Goal: Task Accomplishment & Management: Manage account settings

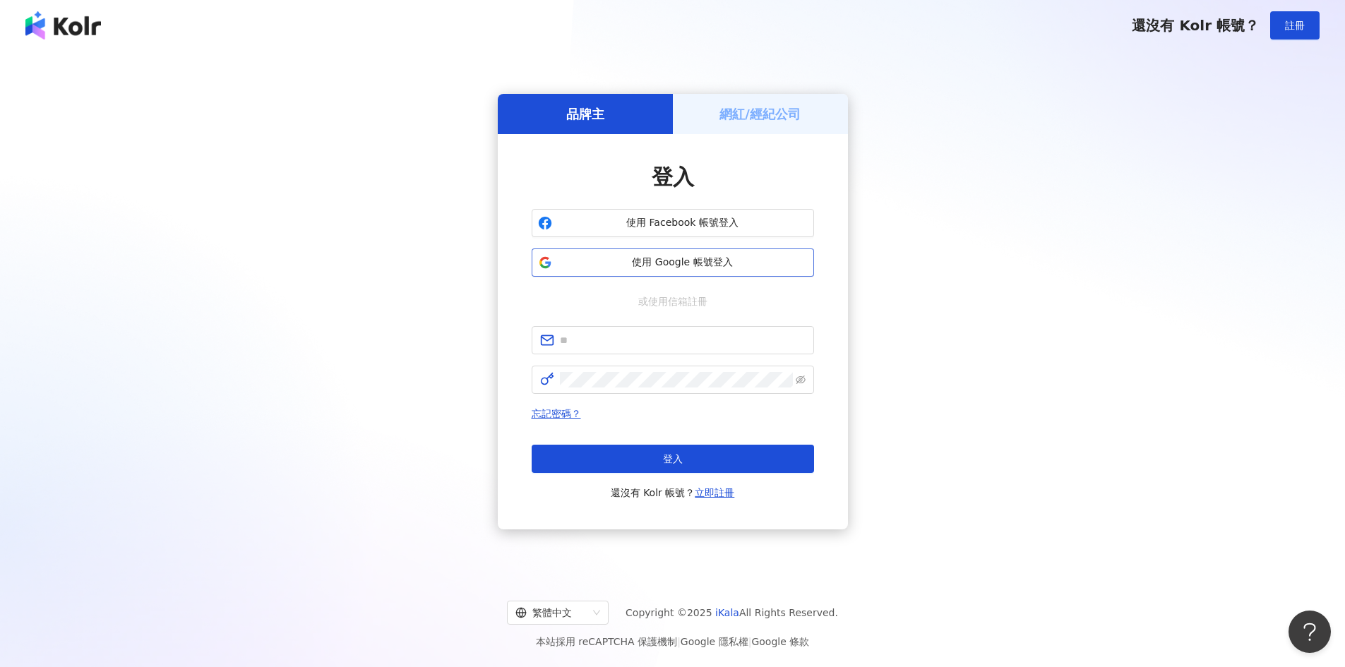
click at [716, 268] on span "使用 Google 帳號登入" at bounding box center [683, 263] width 250 height 14
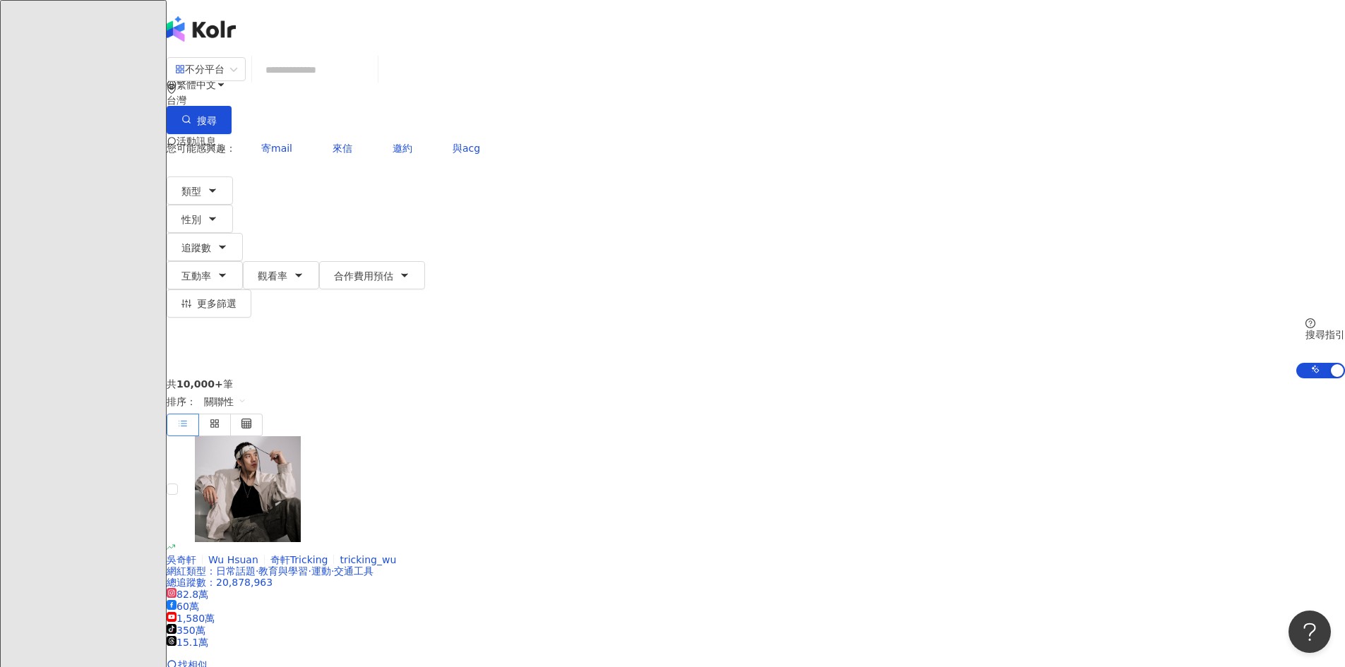
click at [216, 136] on span "活動訊息" at bounding box center [196, 141] width 40 height 11
click at [176, 136] on icon at bounding box center [172, 141] width 10 height 10
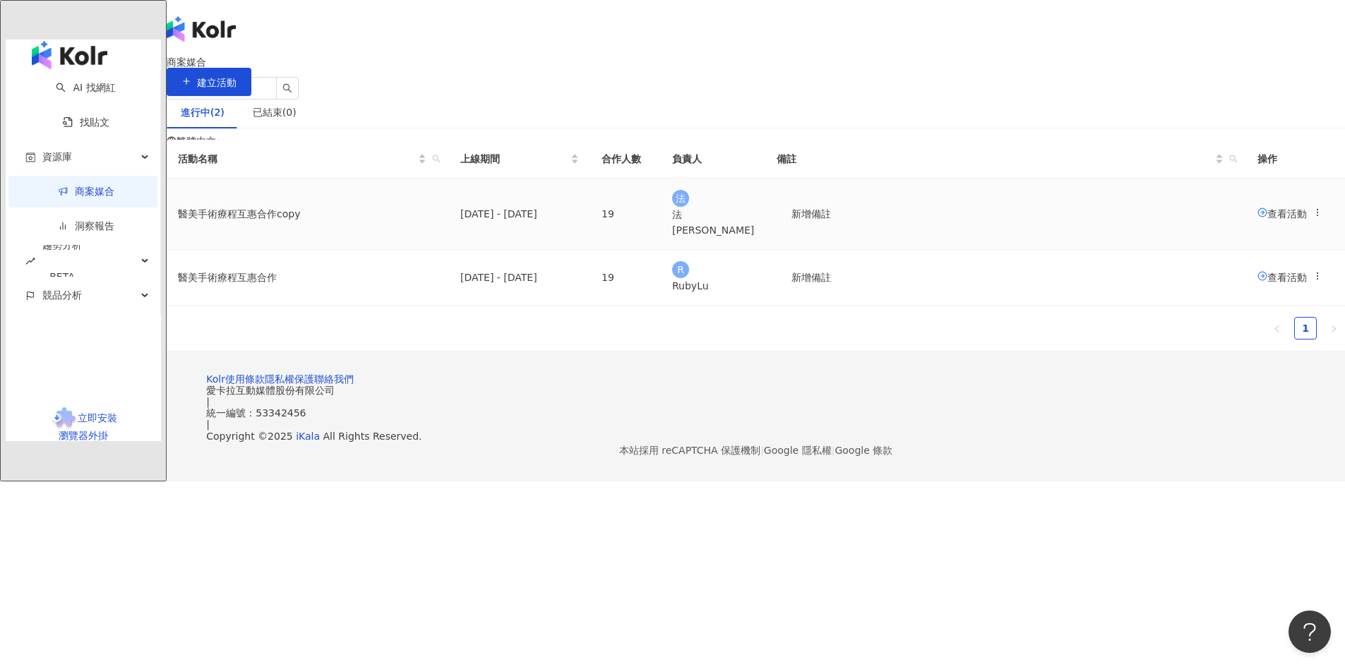
click at [1257, 219] on span "查看活動" at bounding box center [1281, 213] width 49 height 11
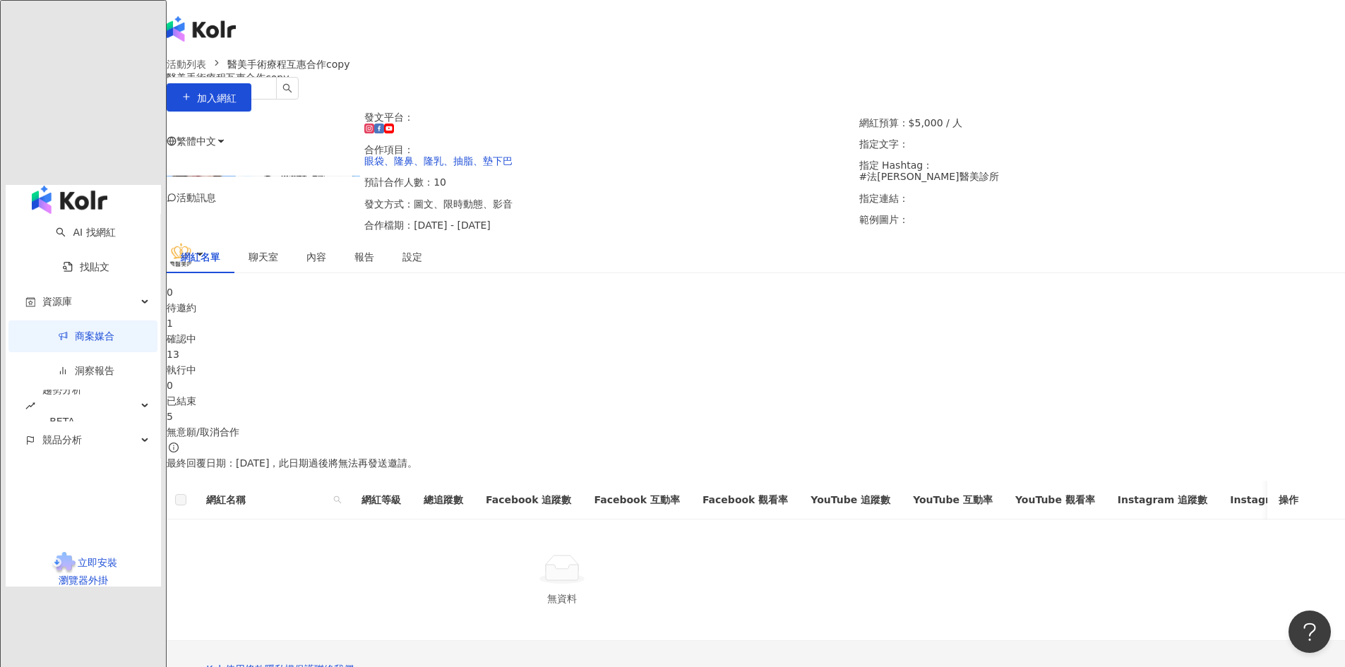
click at [796, 378] on div "執行中" at bounding box center [756, 370] width 1178 height 16
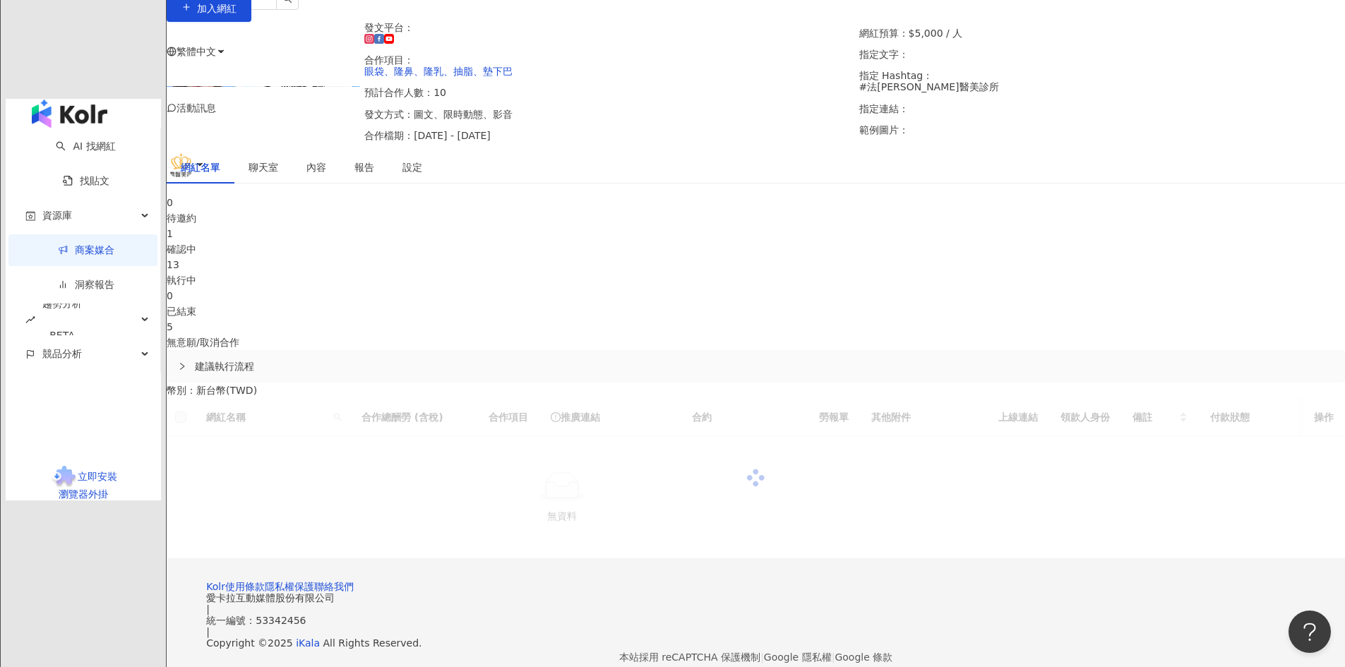
scroll to position [222, 0]
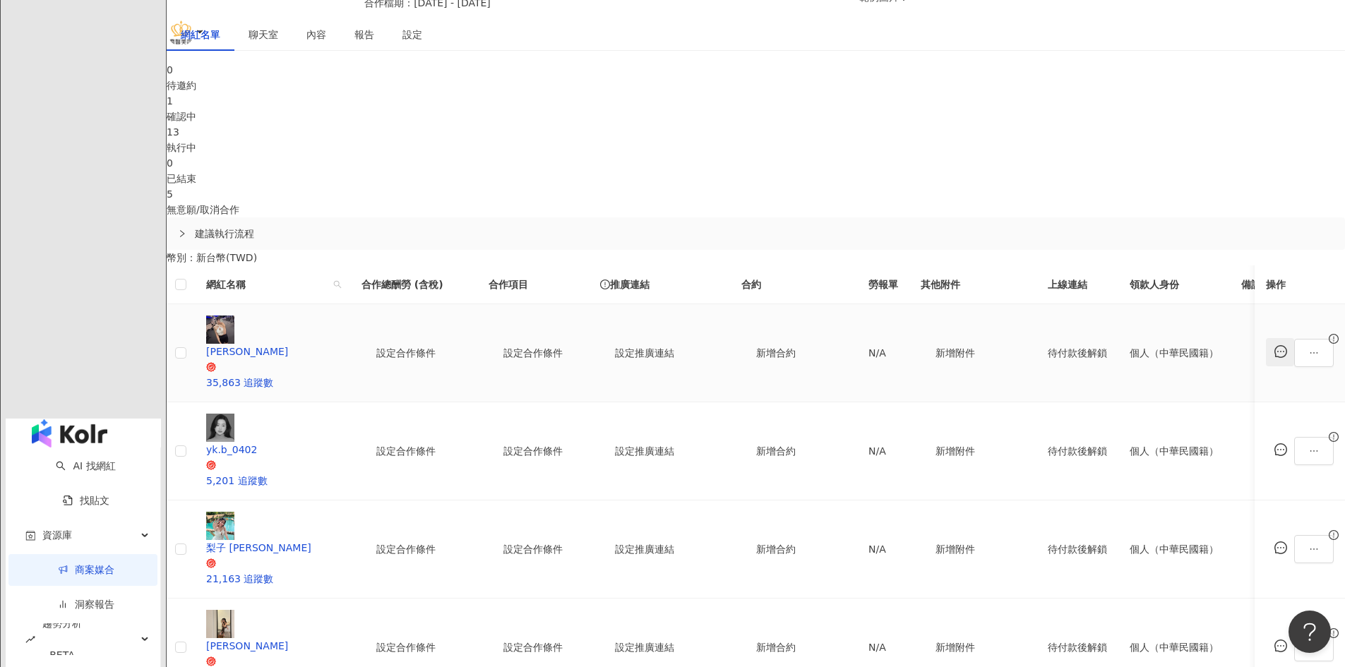
click at [1266, 366] on button "button" at bounding box center [1280, 352] width 28 height 28
click at [543, 124] on div "1 確認中" at bounding box center [756, 108] width 1178 height 31
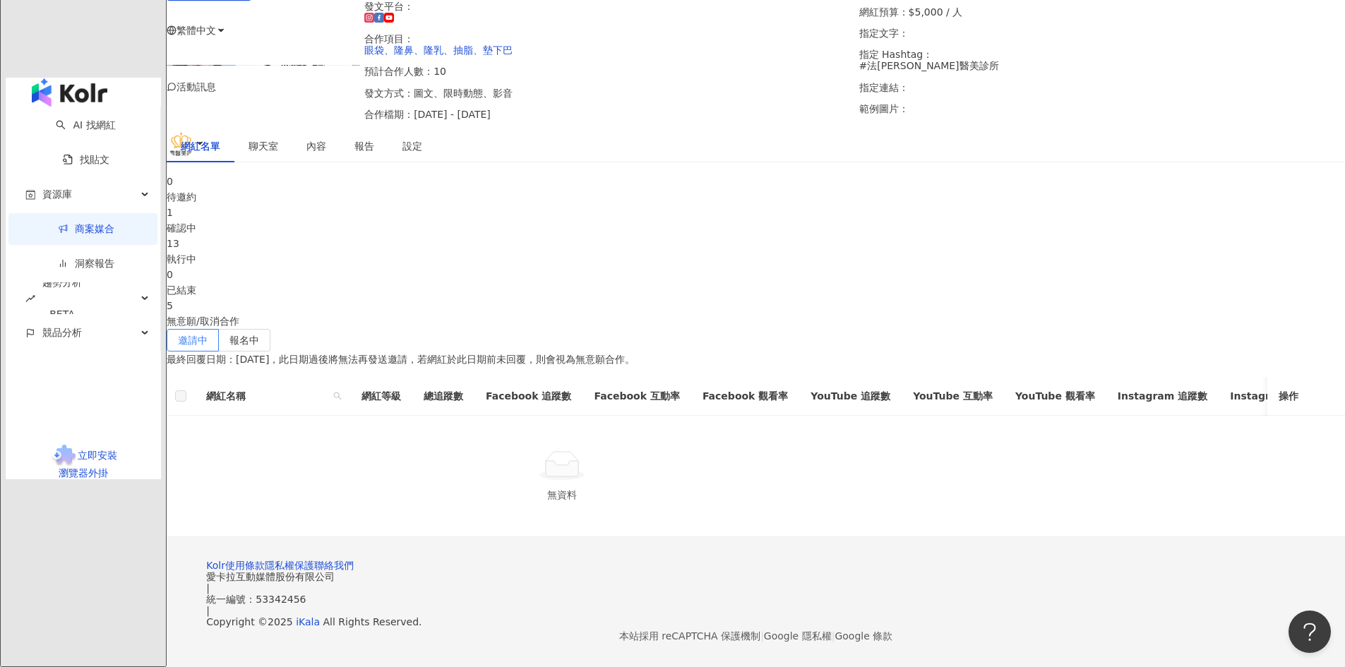
click at [361, 174] on div "0" at bounding box center [756, 182] width 1178 height 16
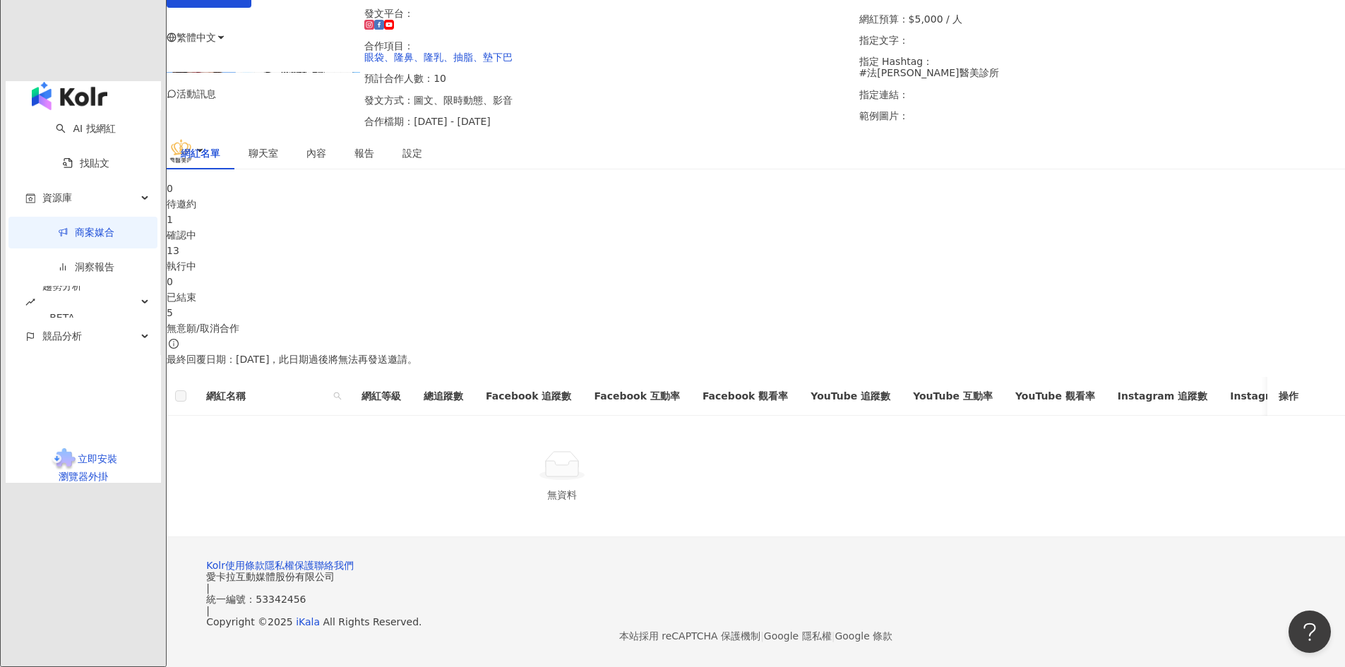
click at [549, 212] on div "1 確認中" at bounding box center [756, 227] width 1178 height 31
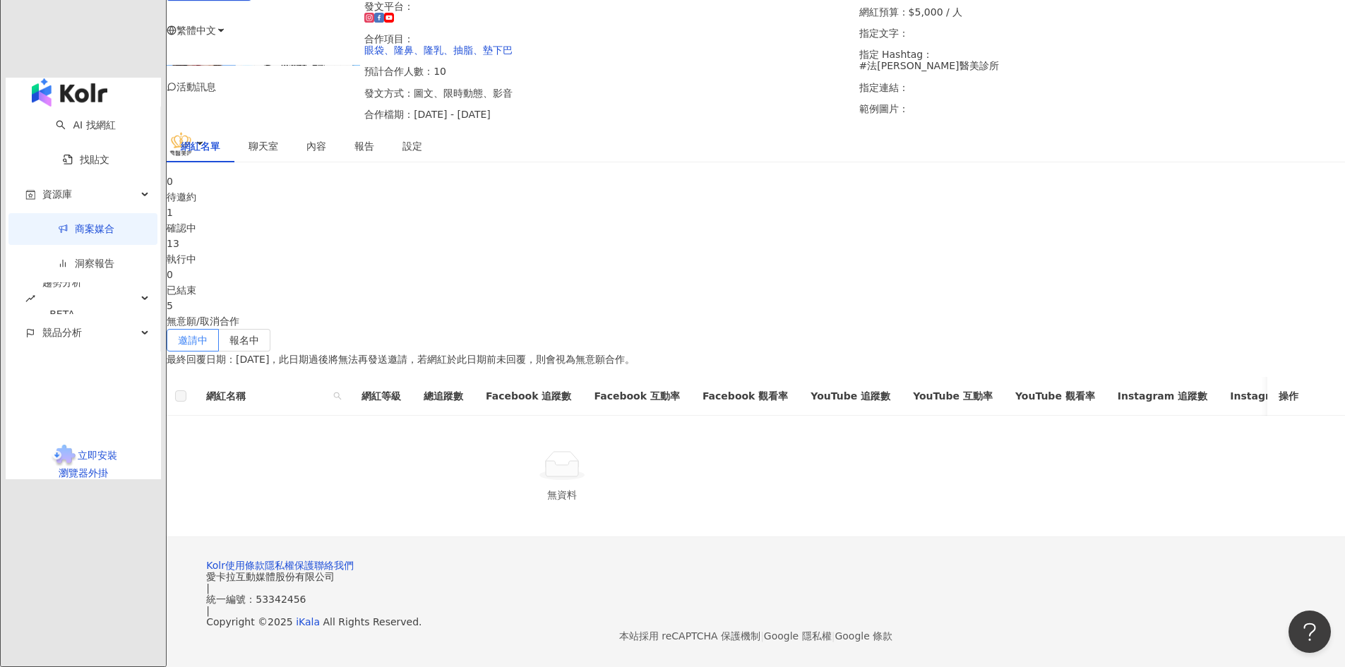
scroll to position [215, 0]
click at [692, 251] on div "執行中" at bounding box center [756, 259] width 1178 height 16
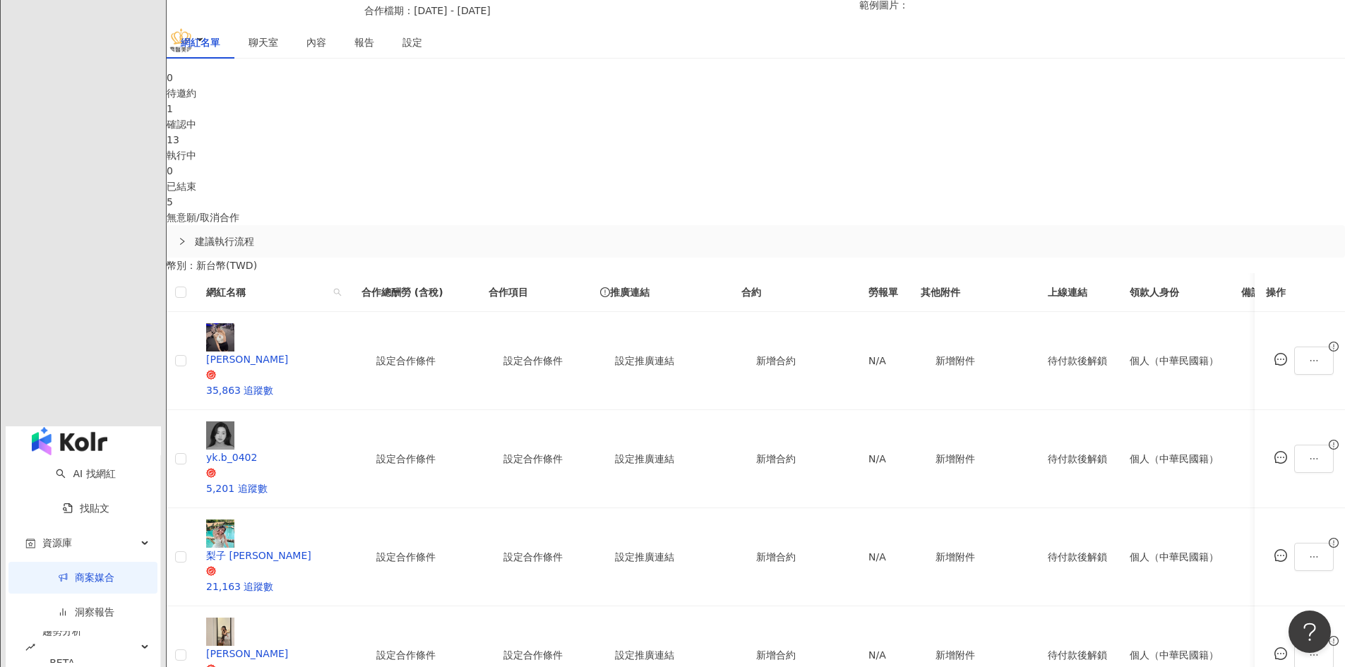
scroll to position [222, 0]
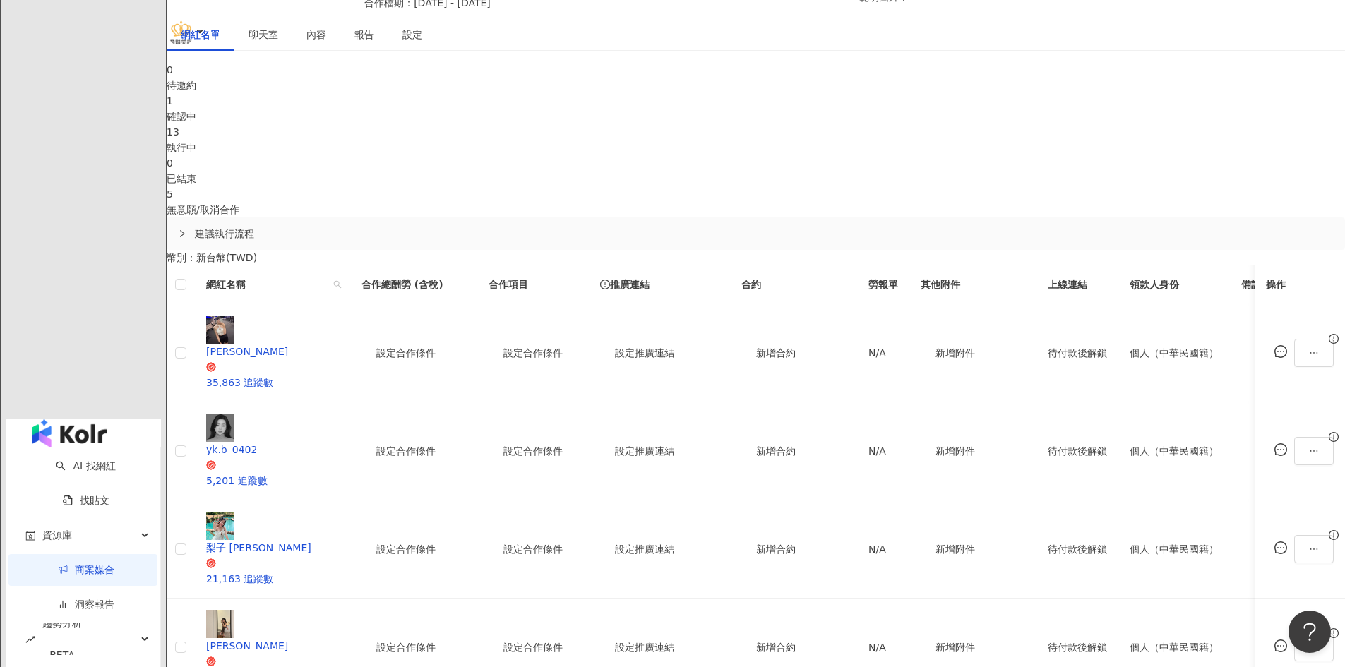
click at [587, 124] on div "確認中" at bounding box center [756, 117] width 1178 height 16
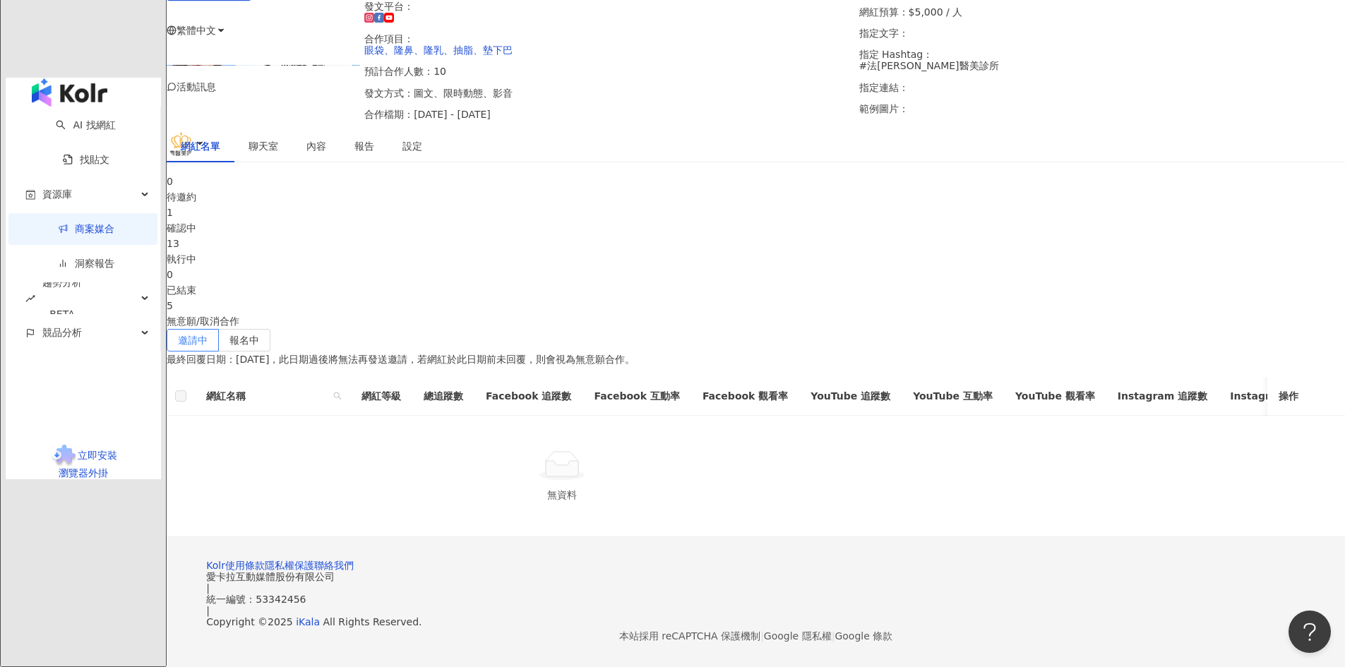
click at [1050, 298] on div "5" at bounding box center [756, 306] width 1178 height 16
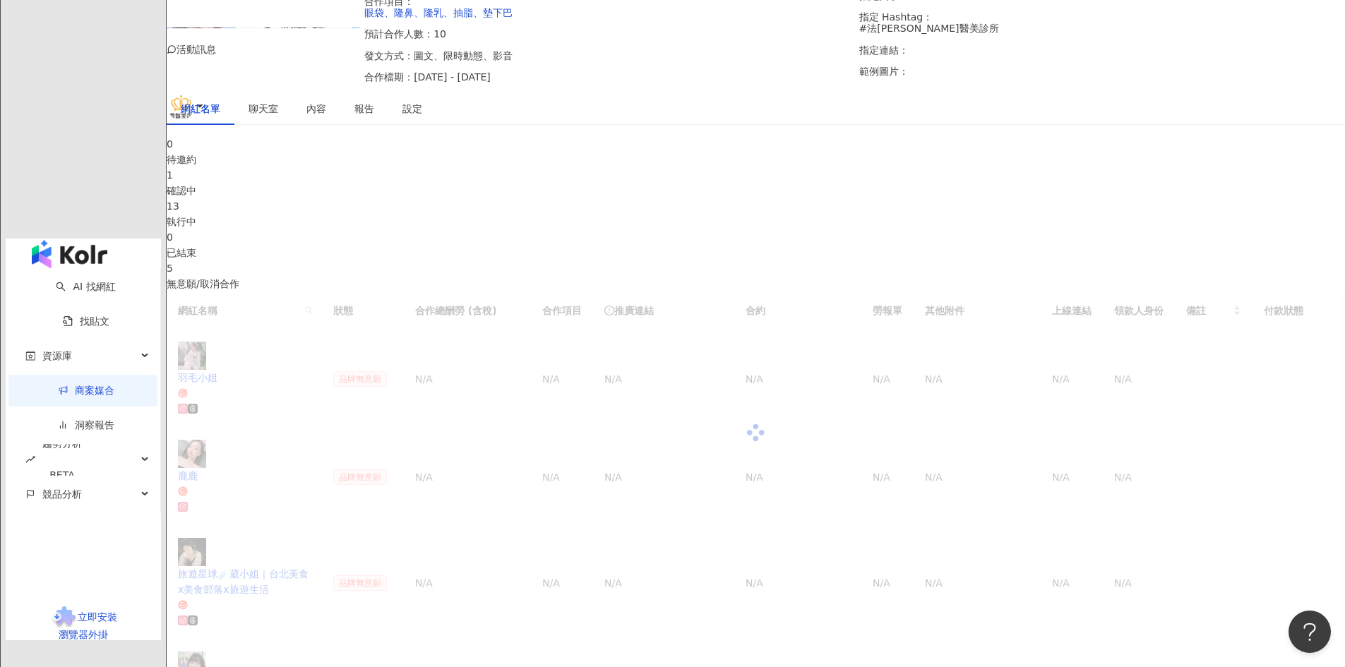
scroll to position [222, 0]
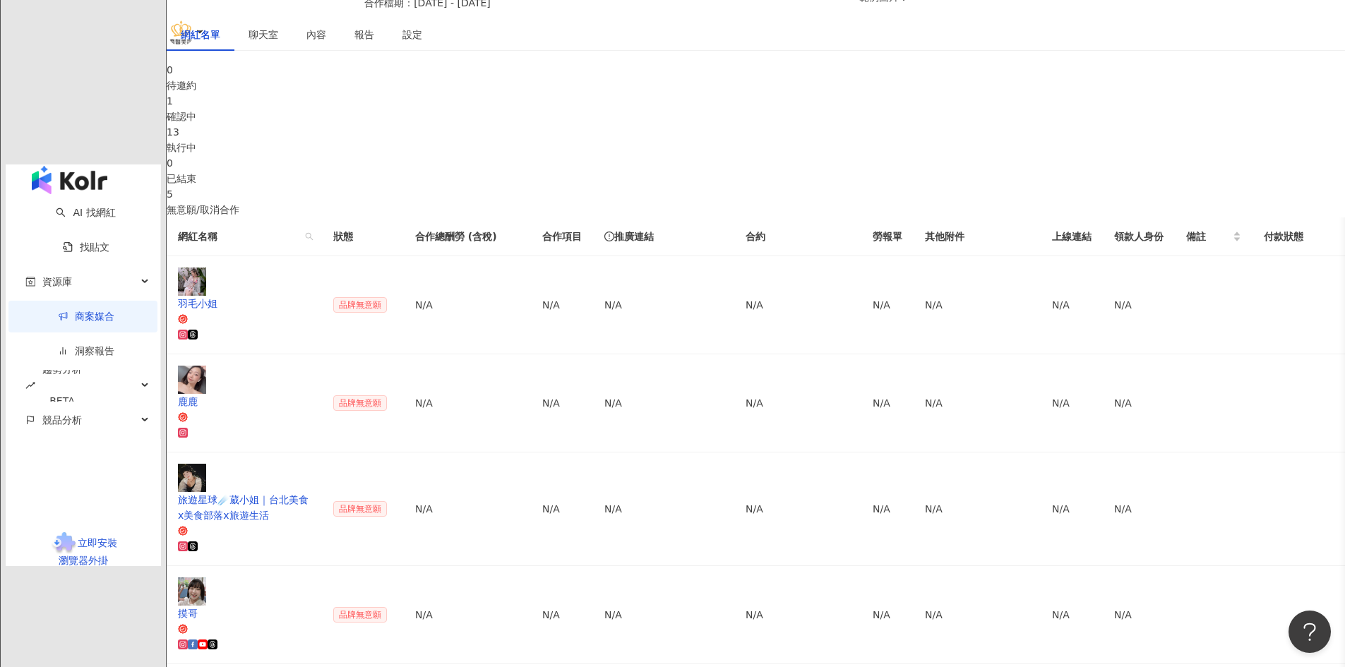
click at [589, 124] on div "1 確認中" at bounding box center [756, 108] width 1178 height 31
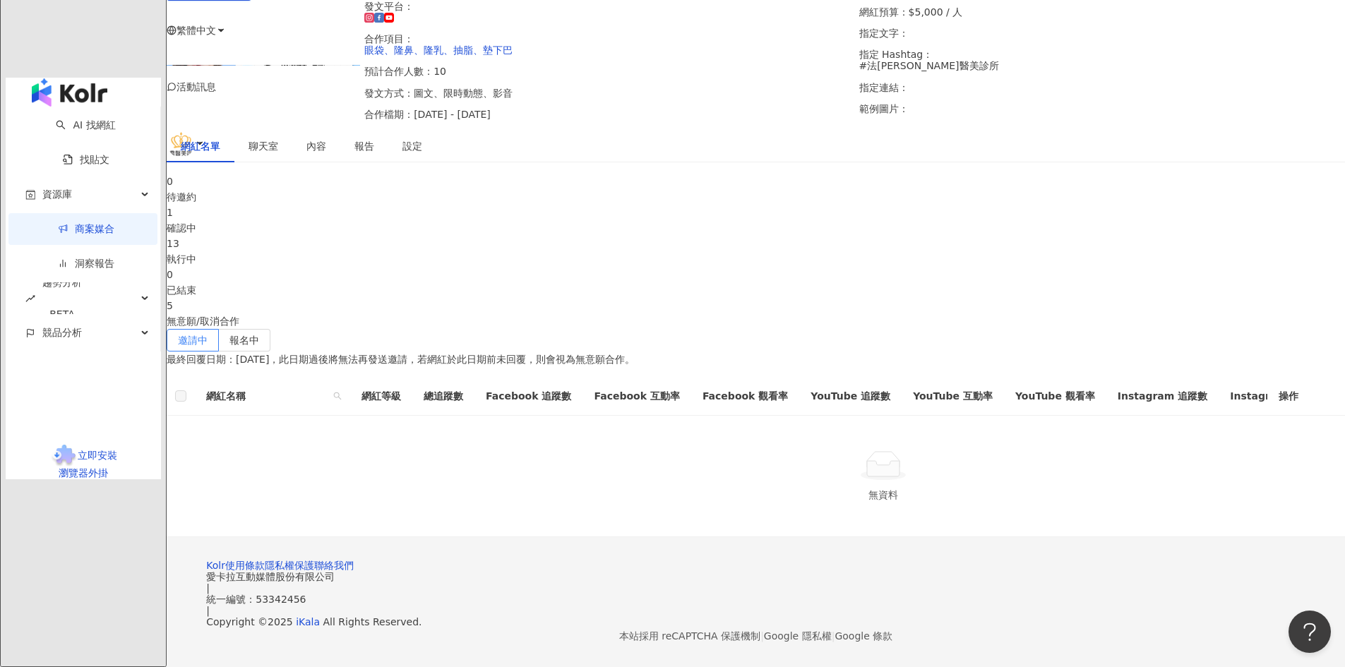
scroll to position [215, 0]
click at [757, 236] on div "13 執行中" at bounding box center [756, 251] width 1178 height 31
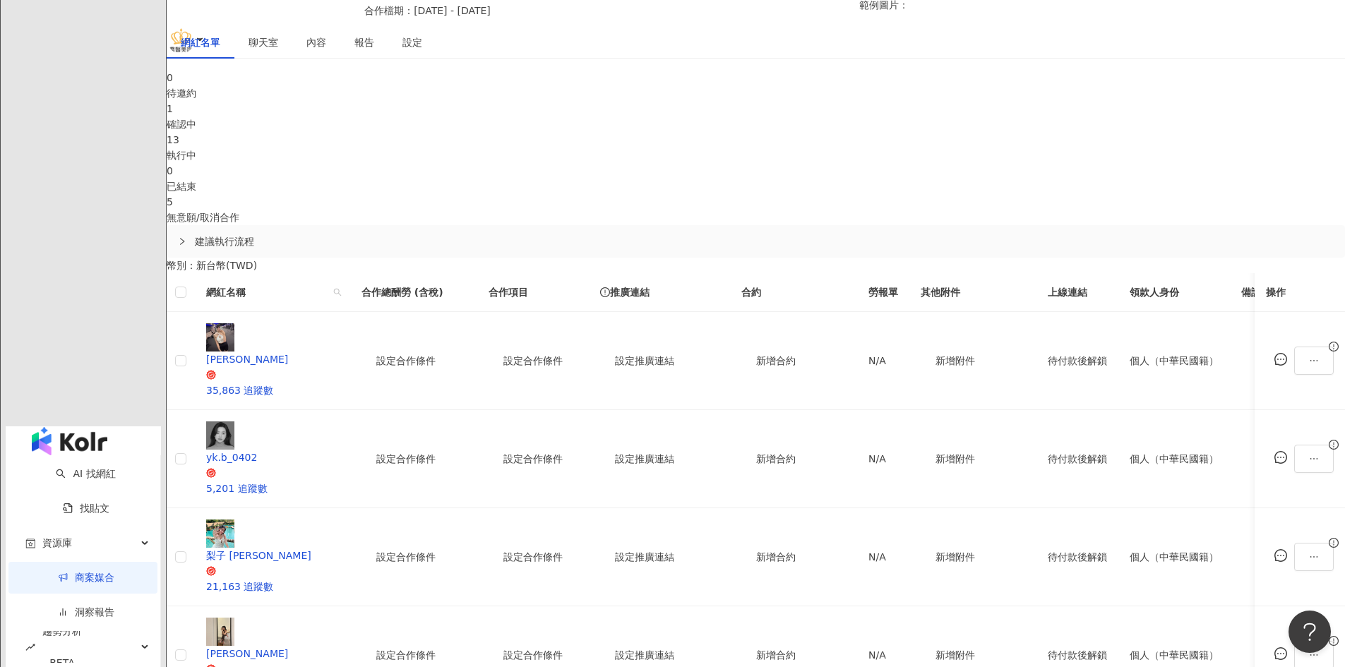
scroll to position [222, 0]
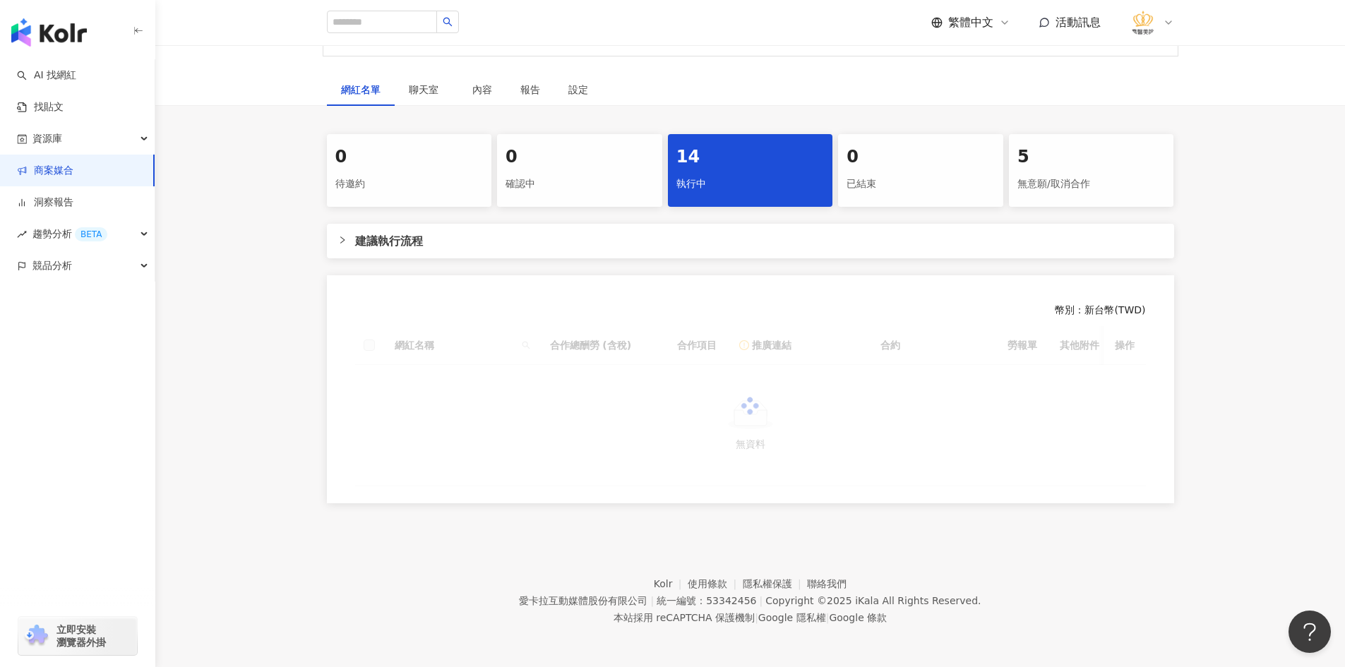
scroll to position [212, 0]
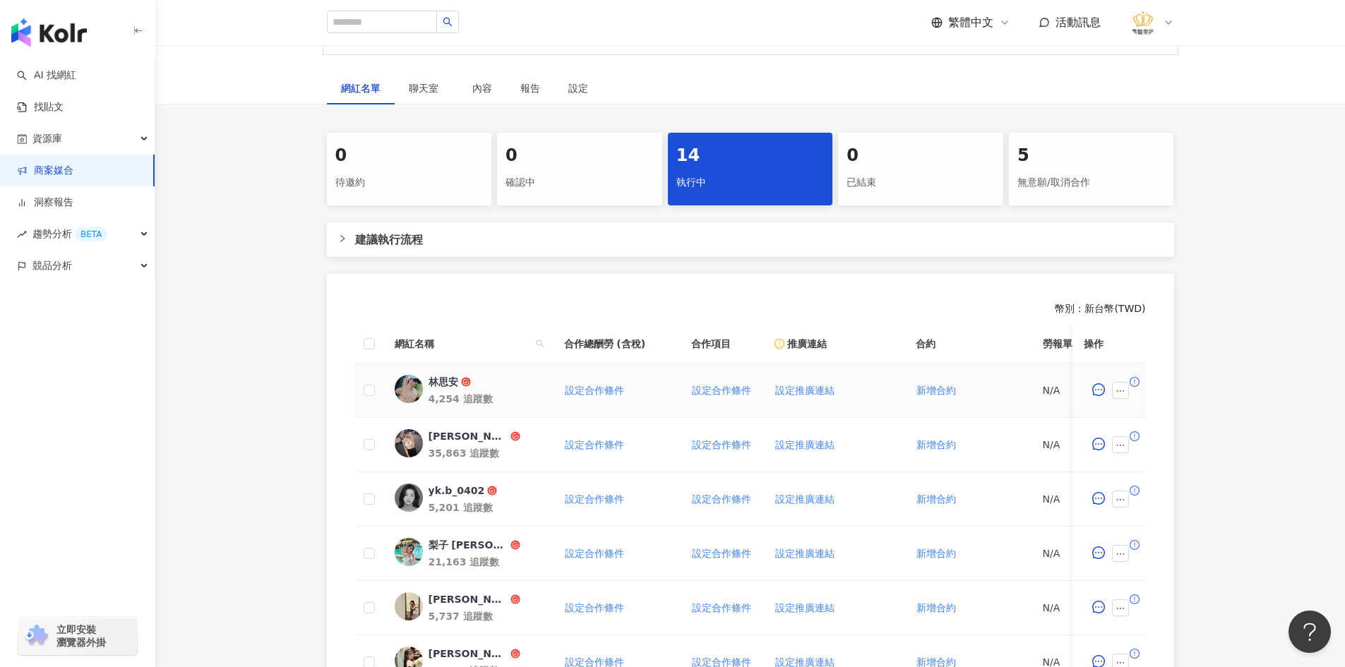
click at [414, 383] on img at bounding box center [409, 389] width 28 height 28
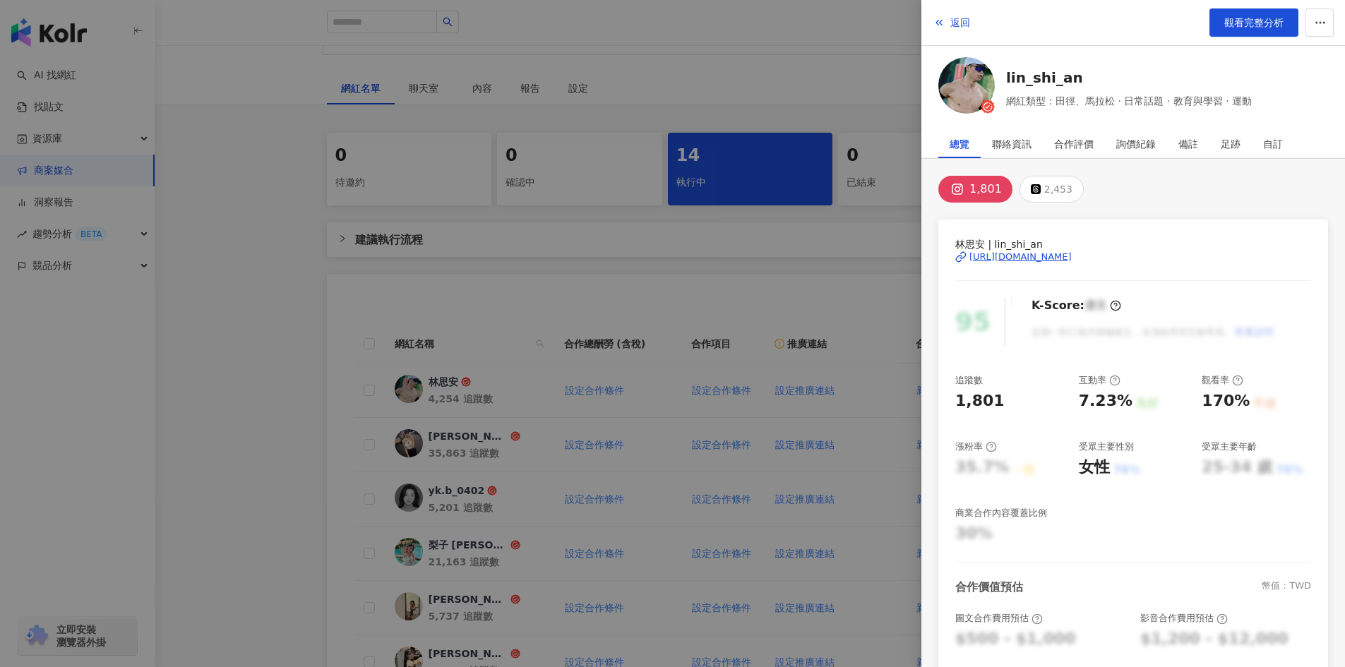
click at [1035, 253] on div "[URL][DOMAIN_NAME]" at bounding box center [1020, 257] width 102 height 13
click at [807, 268] on div at bounding box center [672, 333] width 1345 height 667
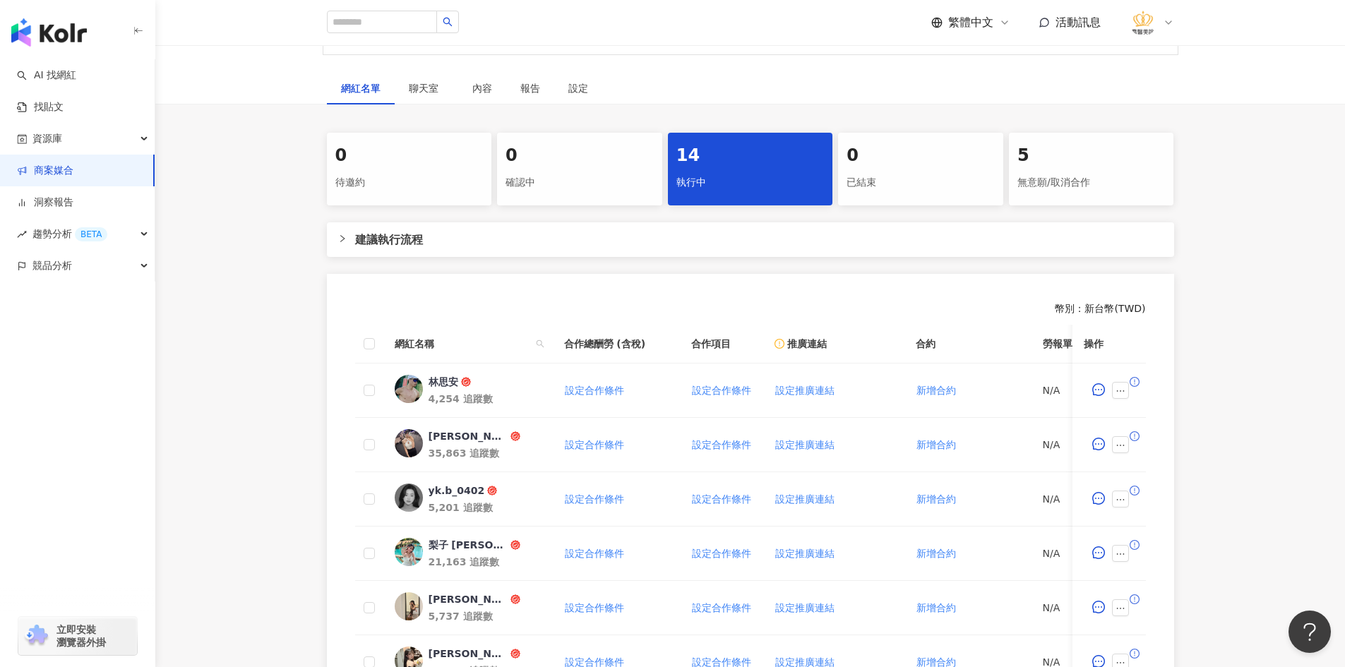
click at [1046, 192] on div "無意願/取消合作" at bounding box center [1091, 183] width 148 height 24
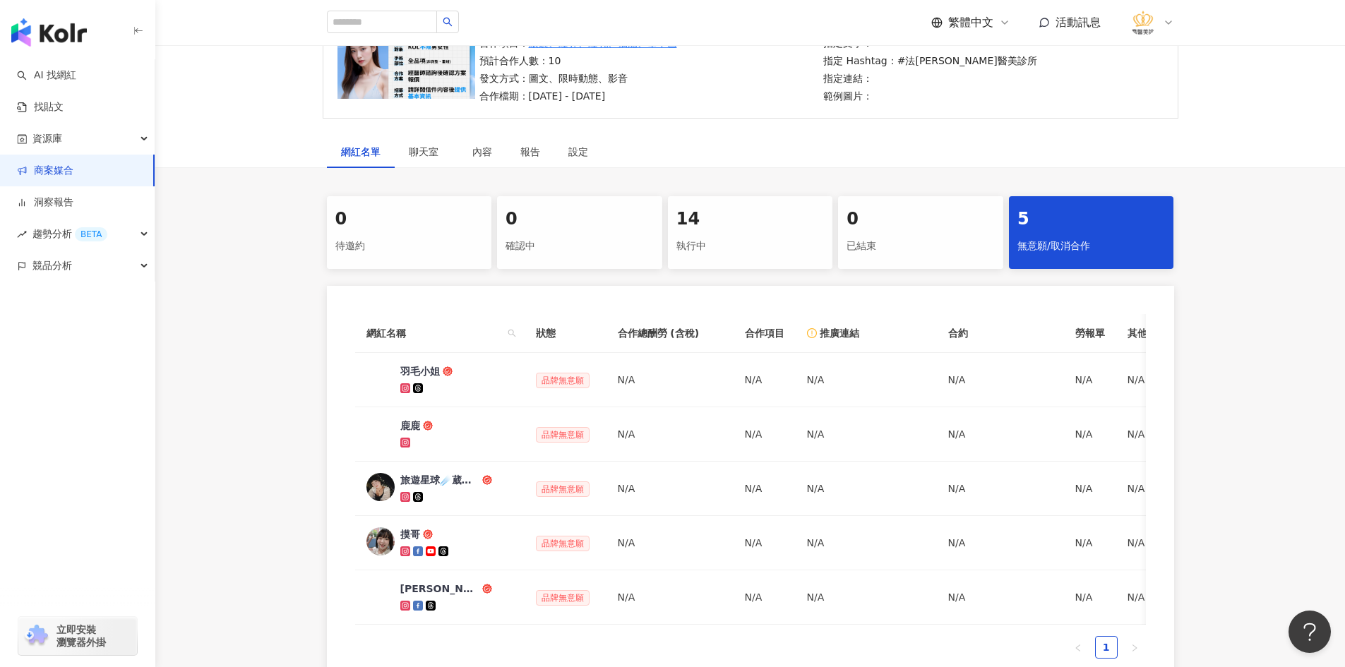
scroll to position [212, 0]
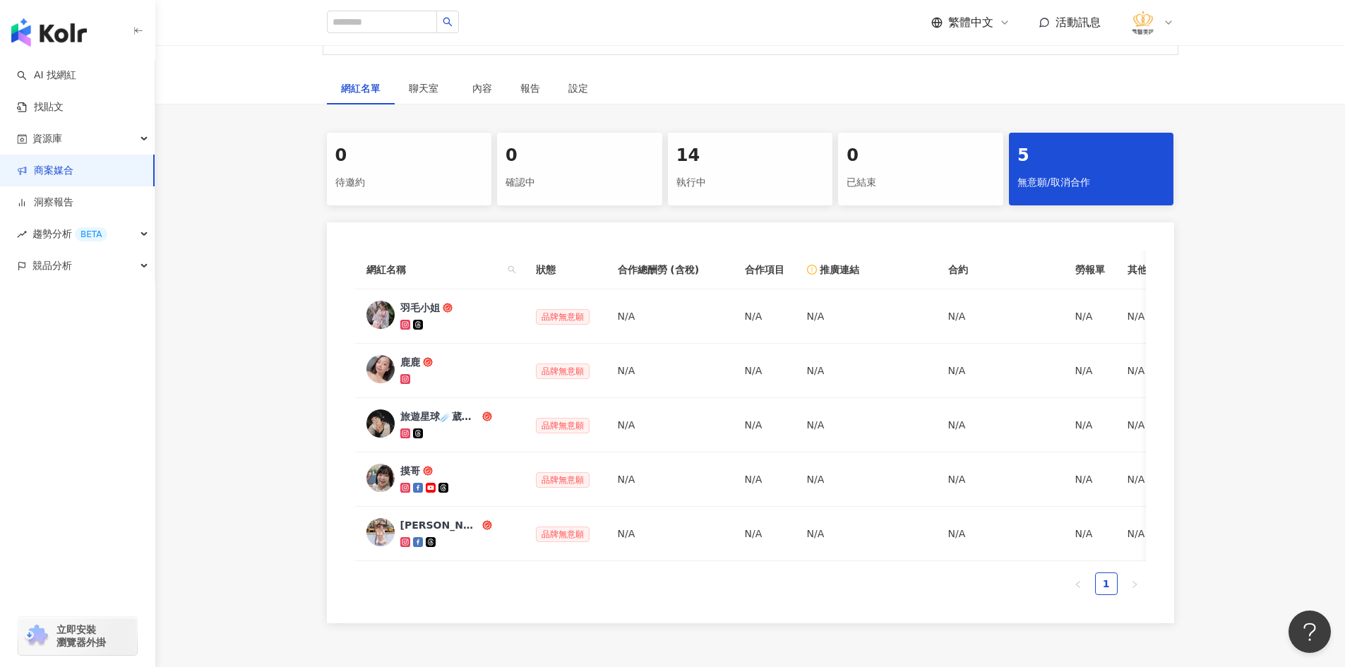
click at [719, 160] on div "14" at bounding box center [750, 156] width 148 height 24
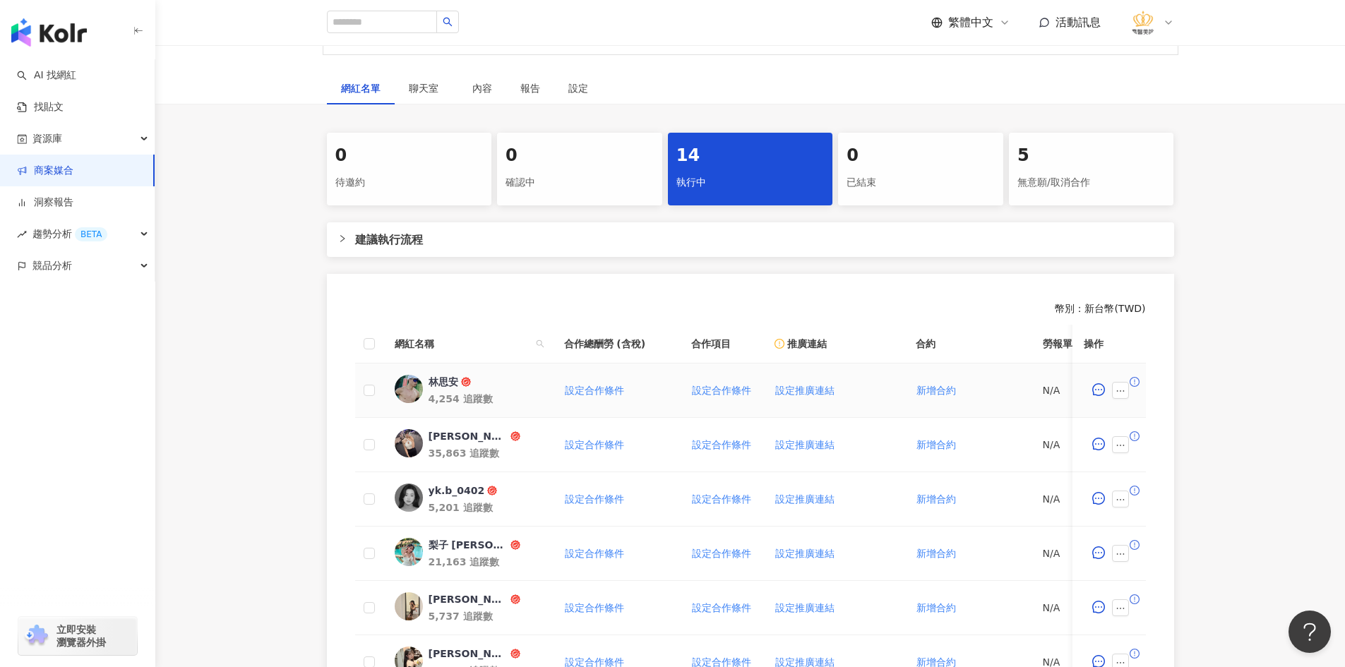
click at [497, 390] on div "林思安 4,254 追蹤數" at bounding box center [484, 390] width 113 height 31
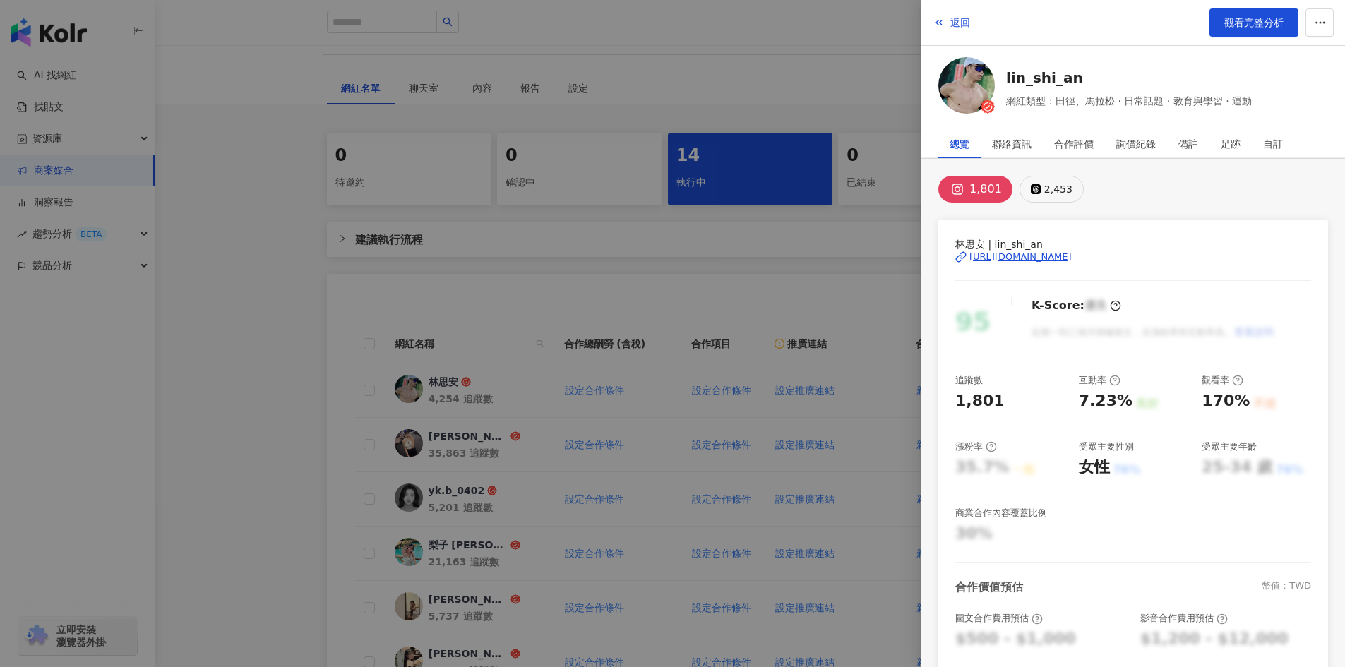
click at [1057, 190] on div "2,453" at bounding box center [1058, 189] width 28 height 20
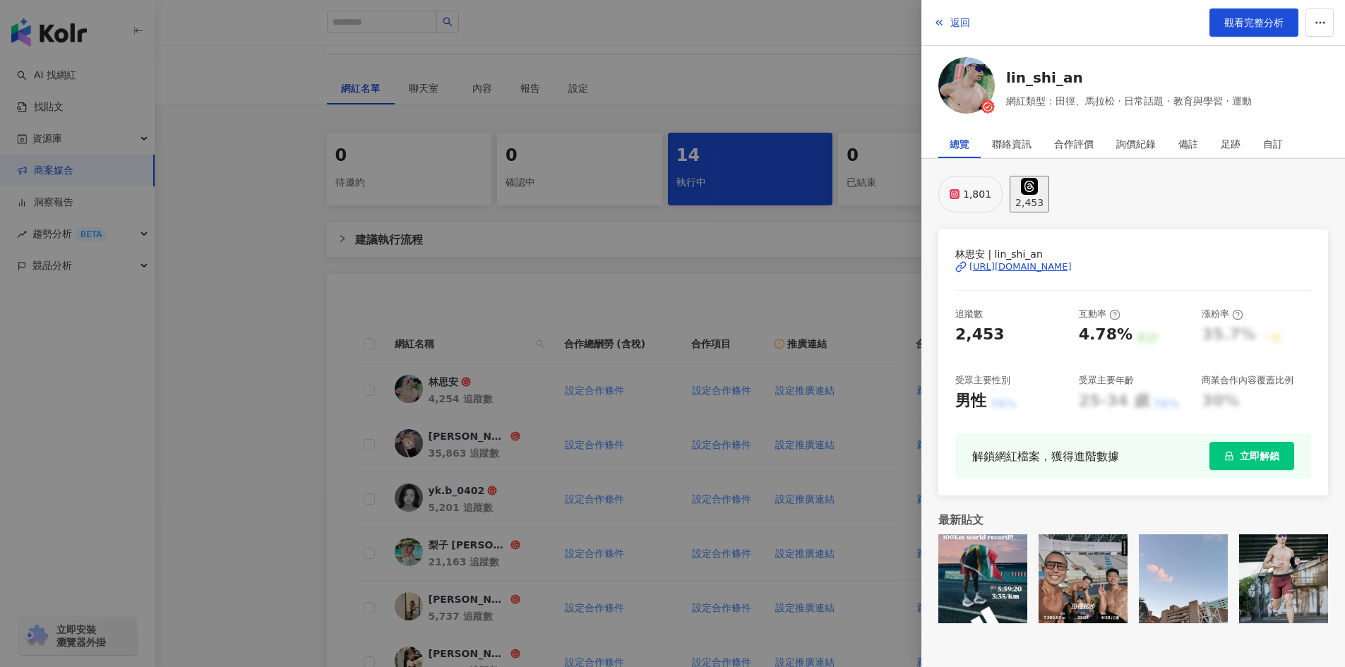
click at [978, 193] on div "1,801" at bounding box center [977, 194] width 28 height 20
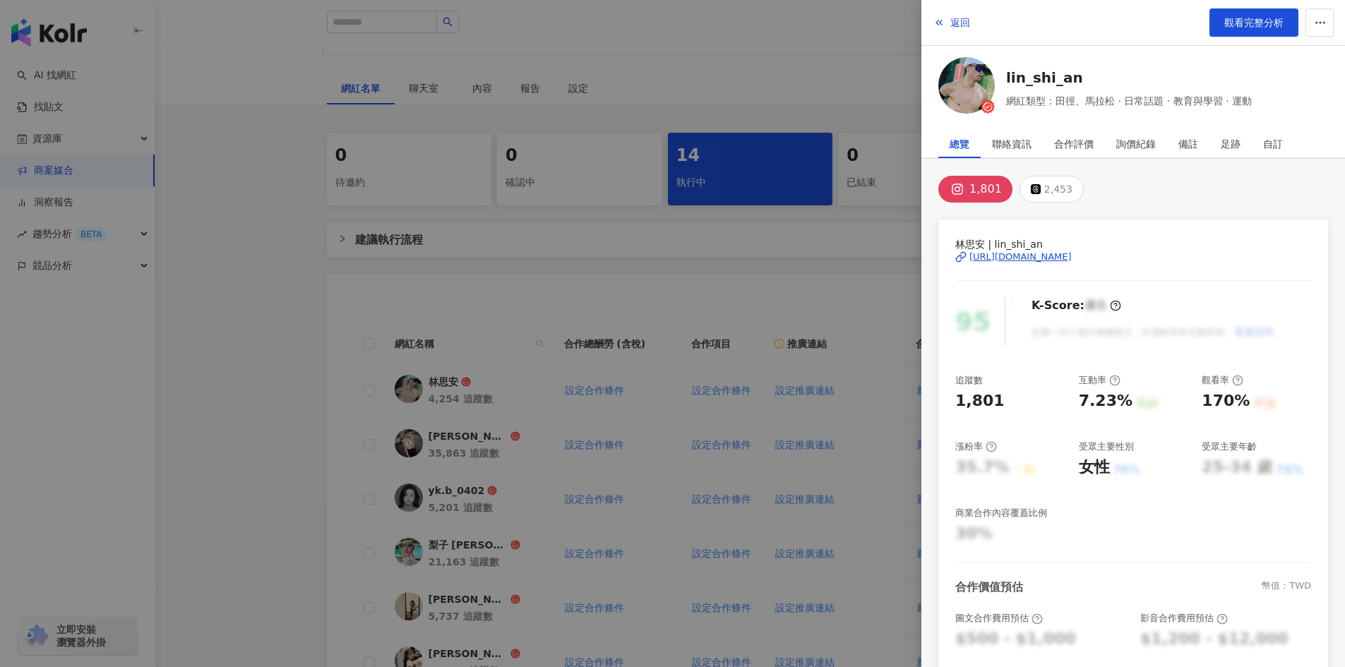
click at [719, 273] on div at bounding box center [672, 333] width 1345 height 667
